Goal: Information Seeking & Learning: Learn about a topic

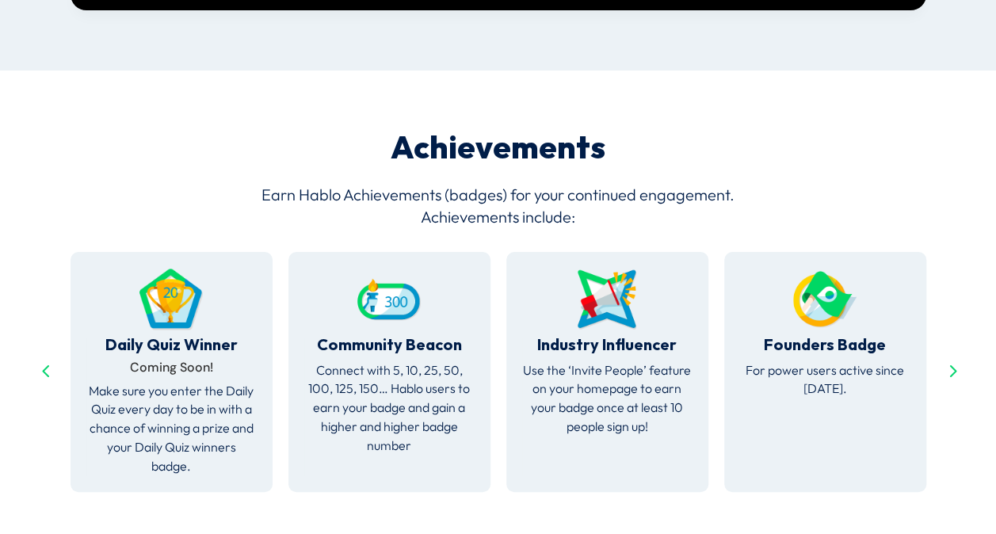
scroll to position [2666, 0]
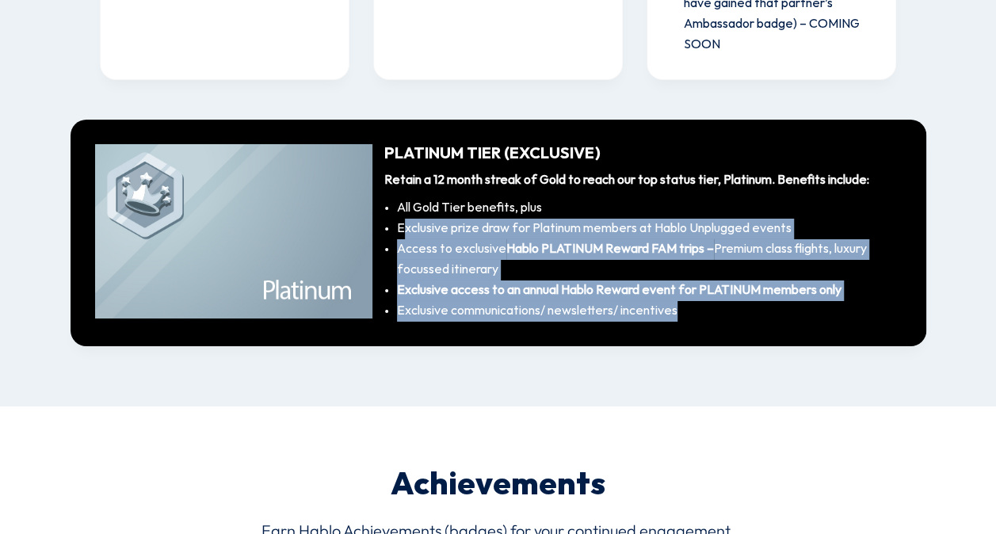
drag, startPoint x: 403, startPoint y: 224, endPoint x: 694, endPoint y: 322, distance: 306.6
click at [694, 322] on div "Platinum Tier (Exclusive) Retain a 12 month streak of Gold to reach our top sta…" at bounding box center [499, 233] width 856 height 227
drag, startPoint x: 694, startPoint y: 322, endPoint x: 672, endPoint y: 318, distance: 22.5
click at [672, 318] on li "Exclusive communications/ newsletters/ incentives" at bounding box center [649, 311] width 505 height 21
click at [650, 315] on li "Exclusive communications/ newsletters/ incentives" at bounding box center [649, 311] width 505 height 21
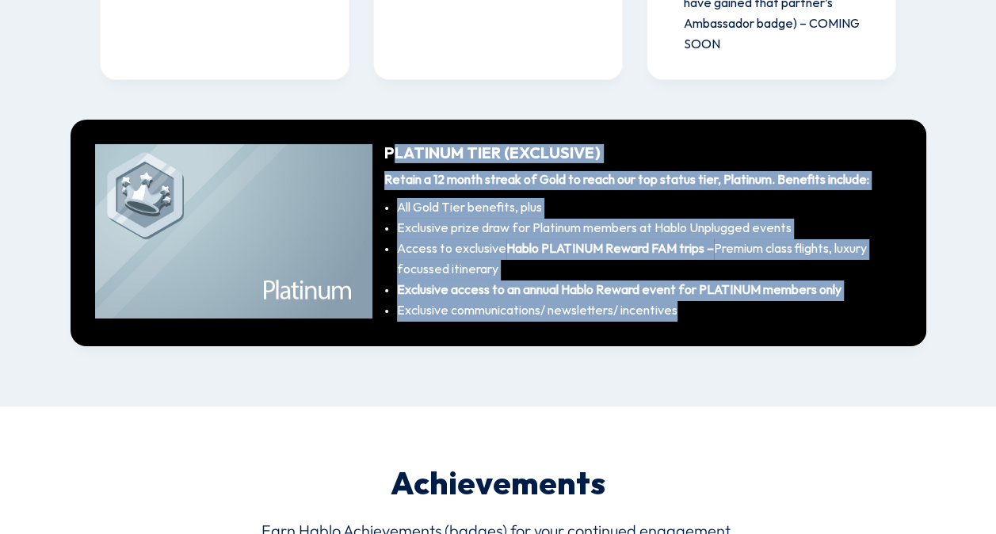
drag, startPoint x: 691, startPoint y: 305, endPoint x: 390, endPoint y: 166, distance: 331.4
click at [390, 166] on div "Platinum Tier (Exclusive) Retain a 12 month streak of Gold to reach our top sta…" at bounding box center [636, 232] width 529 height 177
drag, startPoint x: 390, startPoint y: 166, endPoint x: 460, endPoint y: 267, distance: 122.8
click at [460, 267] on li "Access to exclusive Hablo PLATINUM Reward FAM trips – Premium class flights, lu…" at bounding box center [649, 259] width 505 height 41
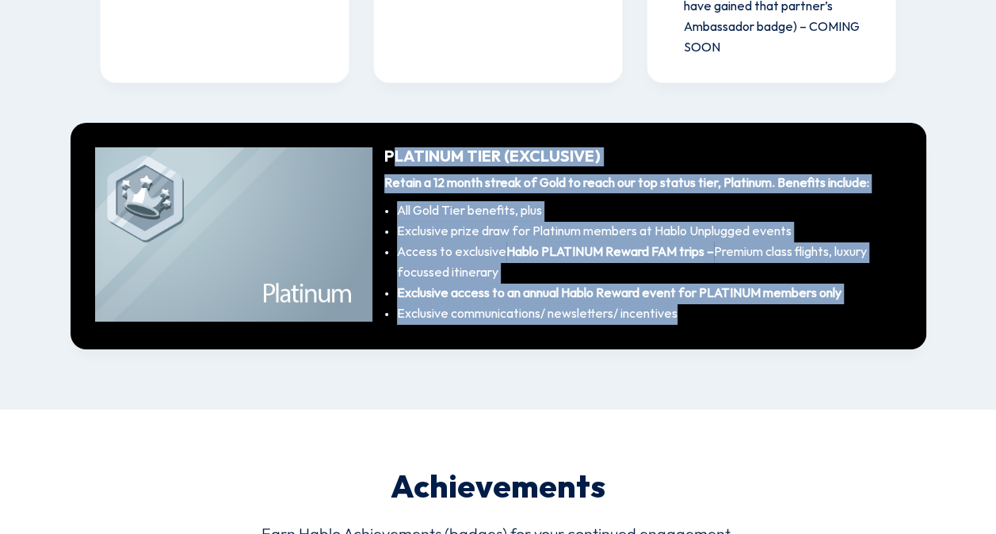
scroll to position [2659, 0]
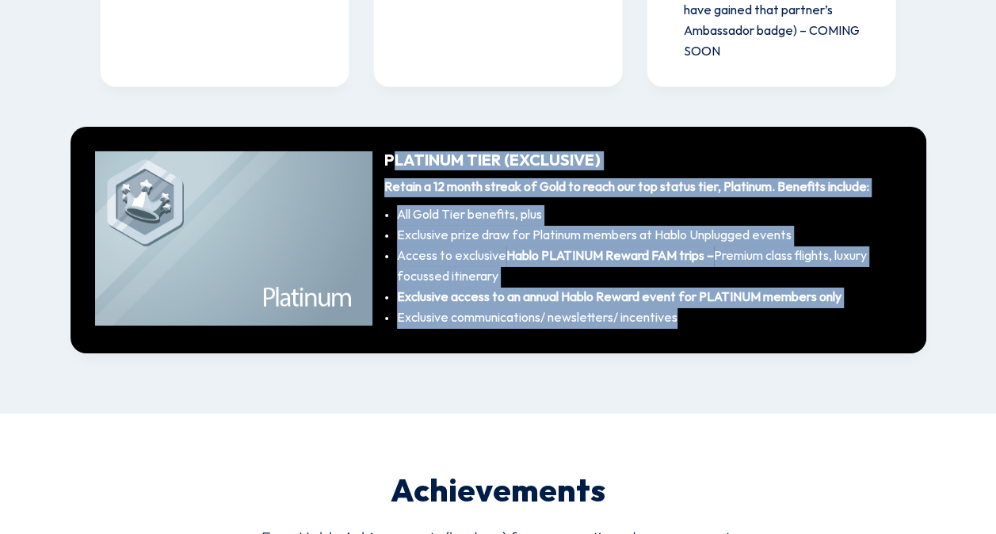
click at [423, 265] on li "Access to exclusive Hablo PLATINUM Reward FAM trips – Premium class flights, lu…" at bounding box center [649, 266] width 505 height 41
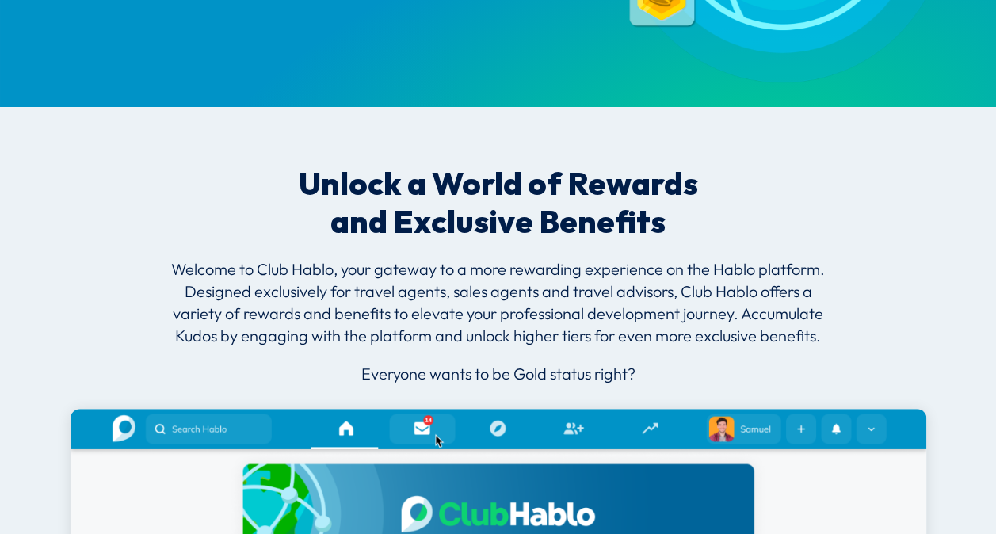
scroll to position [0, 0]
